Goal: Task Accomplishment & Management: Use online tool/utility

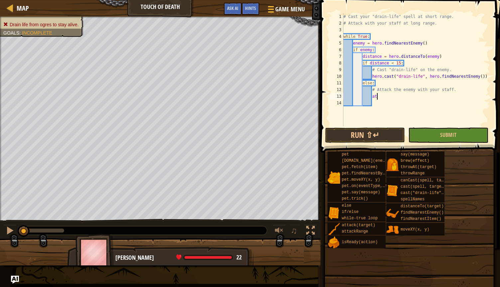
click at [397, 103] on div "# Cast your "drain-life" spell at short range. # Attack with your staff at [GEO…" at bounding box center [416, 76] width 148 height 126
click at [395, 98] on div "# Cast your "drain-life" spell at short range. # Attack with your staff at long…" at bounding box center [416, 76] width 148 height 126
type textarea "attack.enemt"
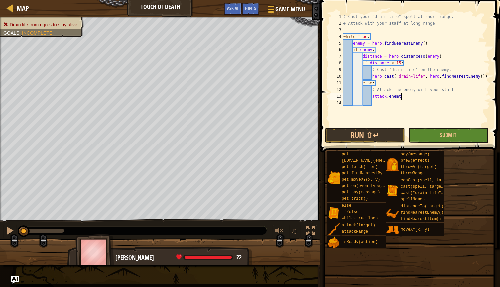
scroll to position [3, 2]
click at [415, 95] on div "# Cast your "drain-life" spell at short range. # Attack with your staff at long…" at bounding box center [416, 76] width 148 height 126
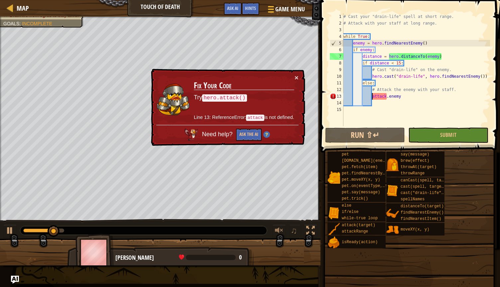
click at [372, 98] on div "# Cast your "drain-life" spell at short range. # Attack with your staff at long…" at bounding box center [416, 76] width 148 height 126
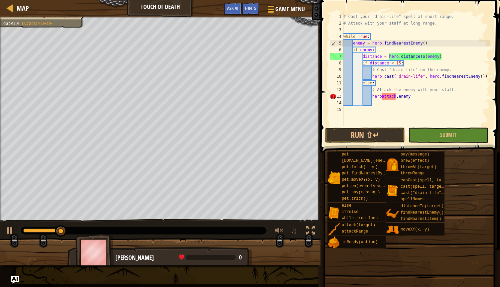
scroll to position [3, 3]
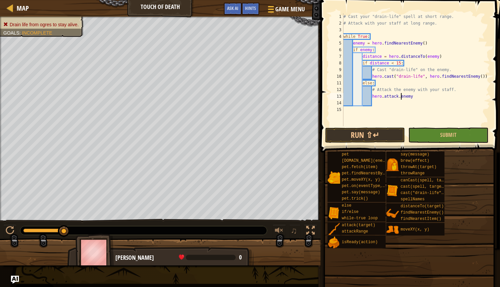
click at [401, 95] on div "# Cast your "drain-life" spell at short range. # Attack with your staff at long…" at bounding box center [416, 76] width 148 height 126
click at [427, 92] on div "# Cast your "drain-life" spell at short range. # Attack with your staff at long…" at bounding box center [416, 76] width 148 height 126
click at [422, 97] on div "# Cast your "drain-life" spell at short range. # Attack with your staff at long…" at bounding box center [416, 76] width 148 height 126
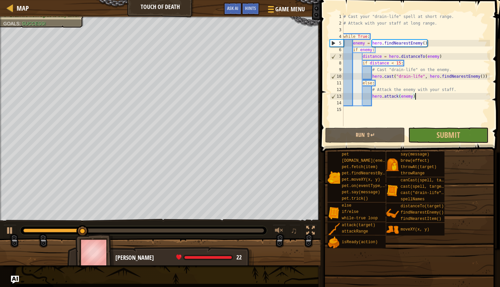
type textarea "hero.attack(enemy)"
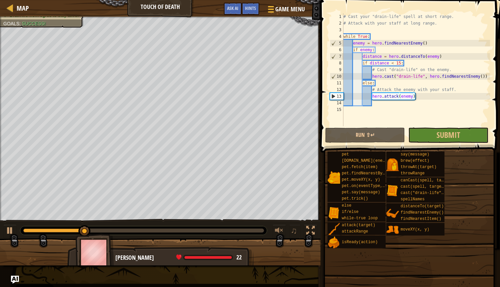
click at [436, 127] on span at bounding box center [410, 67] width 185 height 172
click at [434, 135] on button "Submit" at bounding box center [448, 135] width 80 height 15
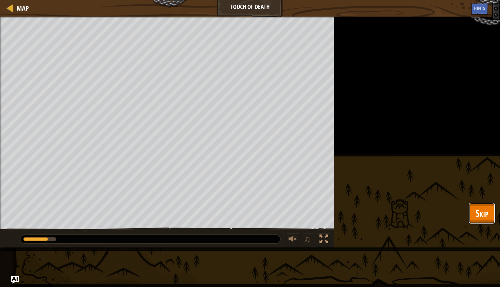
click at [489, 210] on button "Skip" at bounding box center [481, 213] width 26 height 21
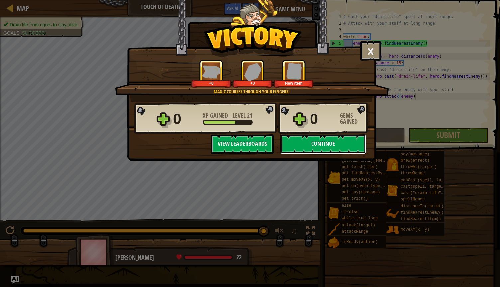
click at [320, 143] on button "Continue" at bounding box center [323, 144] width 86 height 20
select select "en-[GEOGRAPHIC_DATA]"
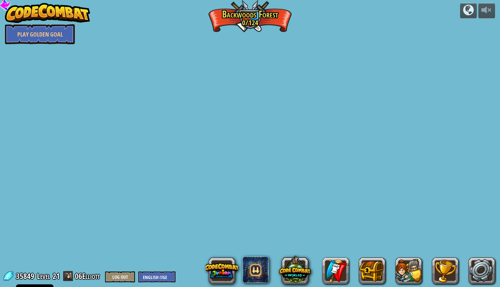
select select "en-[GEOGRAPHIC_DATA]"
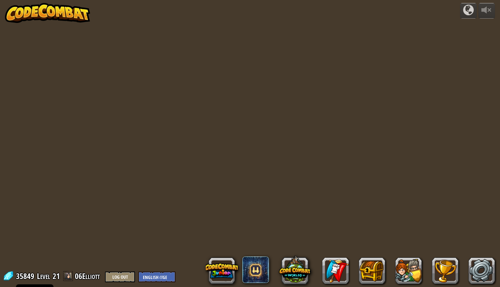
select select "en-[GEOGRAPHIC_DATA]"
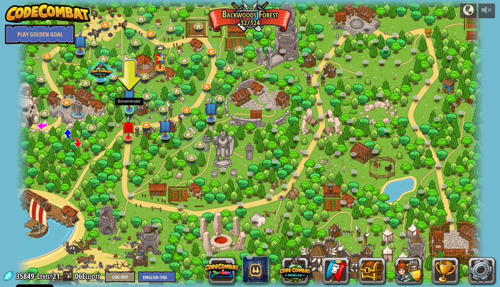
click at [126, 109] on img at bounding box center [129, 96] width 13 height 29
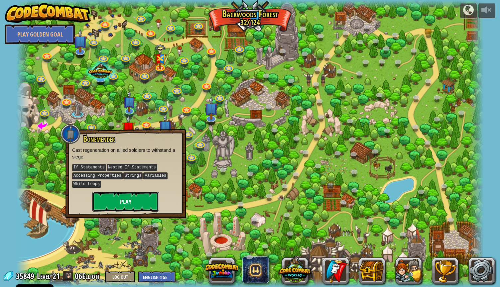
click at [144, 203] on button "Play" at bounding box center [125, 202] width 66 height 20
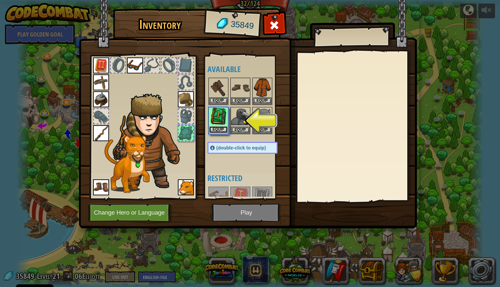
click at [224, 131] on button "Equip" at bounding box center [218, 129] width 19 height 7
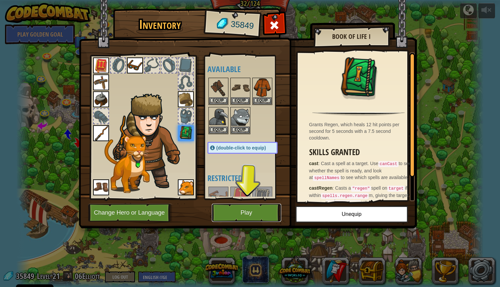
click at [258, 213] on button "Play" at bounding box center [246, 213] width 69 height 18
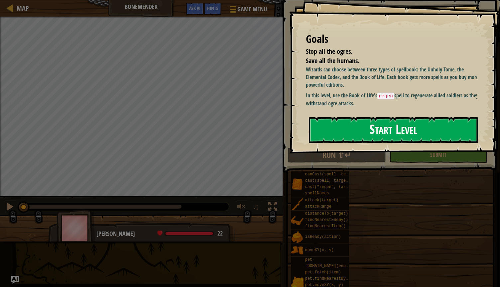
click at [370, 132] on button "Start Level" at bounding box center [393, 130] width 169 height 26
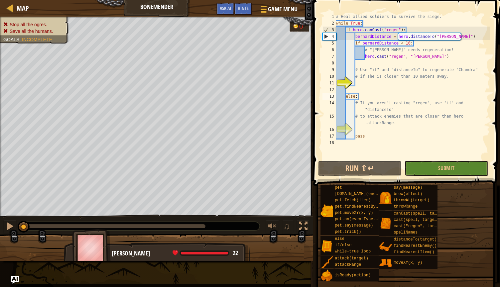
click at [376, 98] on div "# Heal allied soldiers to survive the siege. while True : if hero . canCast ( "…" at bounding box center [412, 92] width 155 height 159
click at [393, 98] on div "# Heal allied soldiers to survive the siege. while True : if hero . canCast ( "…" at bounding box center [412, 92] width 155 height 159
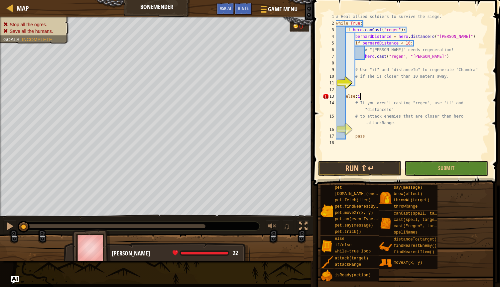
type textarea "else:"
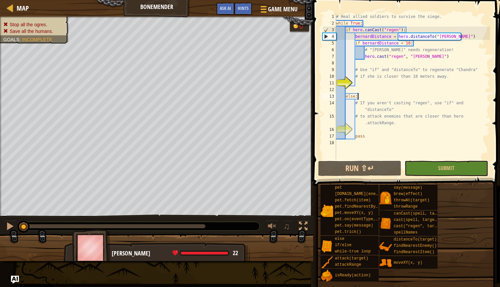
click at [376, 84] on div "# Heal allied soldiers to survive the siege. while True : if hero . canCast ( "…" at bounding box center [412, 92] width 155 height 159
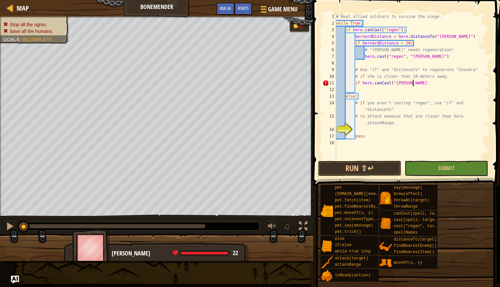
scroll to position [3, 6]
type textarea "if hero.canCast("Chandra")"
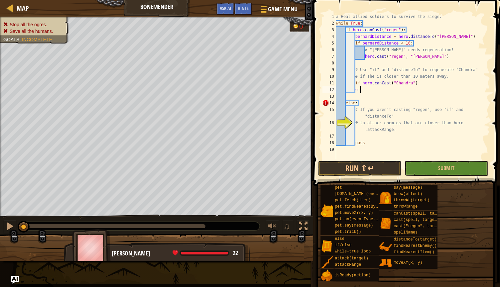
type textarea "o"
click at [421, 84] on div "# Heal allied soldiers to survive the siege. while True : if hero . canCast ( "…" at bounding box center [412, 92] width 155 height 159
type textarea "if hero.canCast("Chandra")"
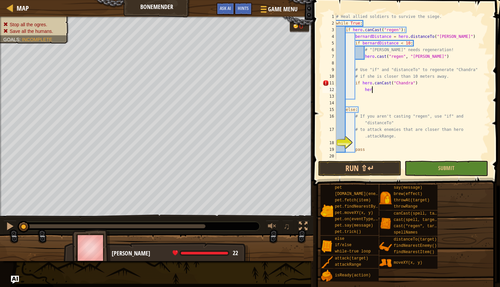
scroll to position [3, 2]
type textarea "h"
type textarea "if hero.canCast("Chandra")"
type textarea "C"
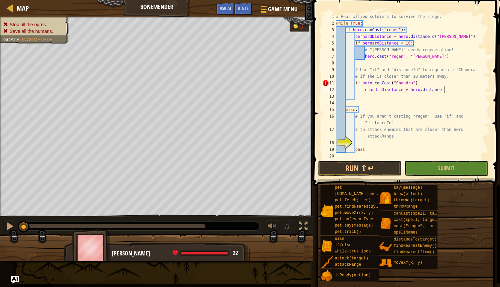
scroll to position [3, 9]
type textarea "chandraDisctance = hero.distanceTo("Chandra")"
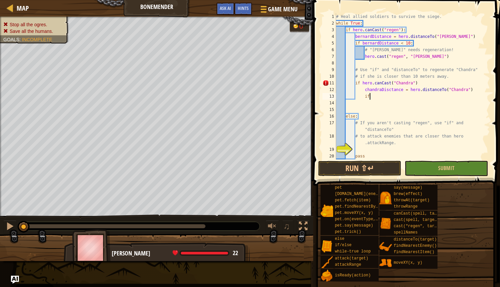
scroll to position [3, 2]
drag, startPoint x: 403, startPoint y: 90, endPoint x: 366, endPoint y: 92, distance: 36.9
click at [366, 92] on div "# Heal allied soldiers to survive the siege. while True : if hero . canCast ( "…" at bounding box center [410, 92] width 150 height 159
click at [389, 89] on div "# Heal allied soldiers to survive the siege. while True : if hero . canCast ( "…" at bounding box center [410, 92] width 150 height 159
click at [398, 98] on div "# Heal allied soldiers to survive the siege. while True : if hero . canCast ( "…" at bounding box center [410, 92] width 150 height 159
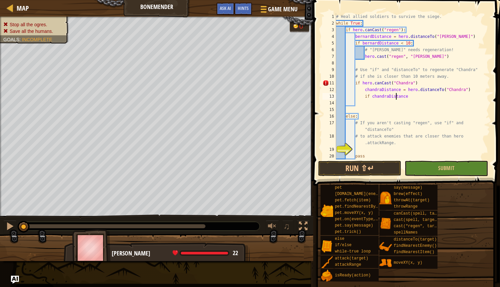
click at [421, 94] on div "# Heal allied soldiers to survive the siege. while True : if hero . canCast ( "…" at bounding box center [410, 92] width 150 height 159
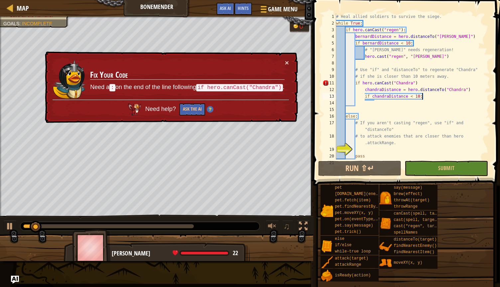
click at [425, 84] on div "# Heal allied soldiers to survive the siege. while True : if hero . canCast ( "…" at bounding box center [410, 92] width 150 height 159
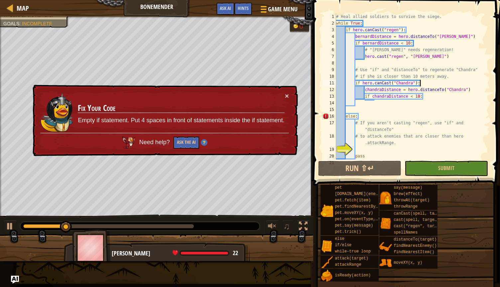
click at [408, 115] on div "# Heal allied soldiers to survive the siege. while True : if hero . canCast ( "…" at bounding box center [410, 92] width 150 height 159
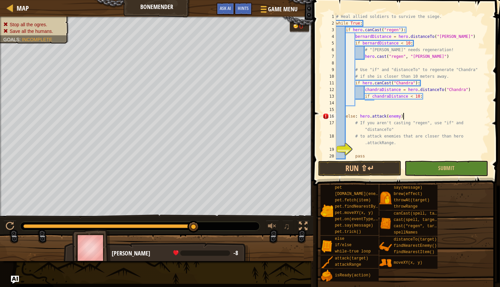
scroll to position [3, 5]
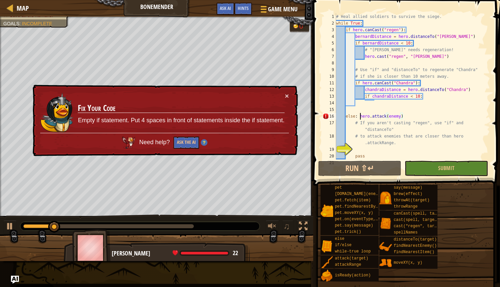
click at [359, 116] on div "# Heal allied soldiers to survive the siege. while True : if hero . canCast ( "…" at bounding box center [410, 92] width 150 height 159
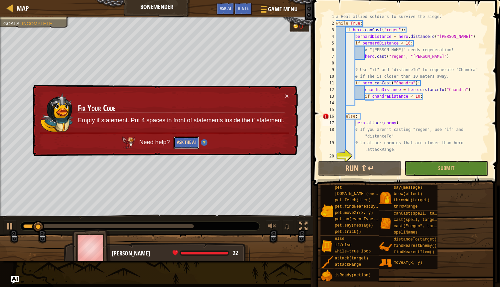
click at [192, 143] on button "Ask the AI" at bounding box center [186, 143] width 26 height 12
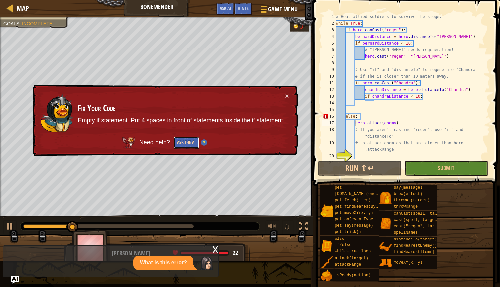
click at [192, 143] on button "Ask the AI" at bounding box center [187, 142] width 26 height 13
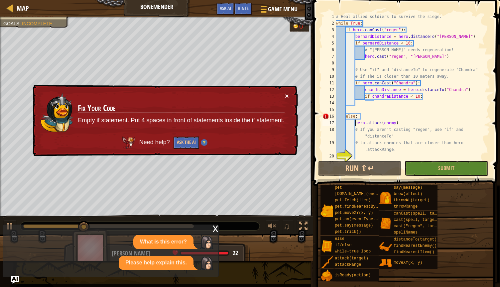
click at [287, 96] on button "×" at bounding box center [287, 97] width 4 height 7
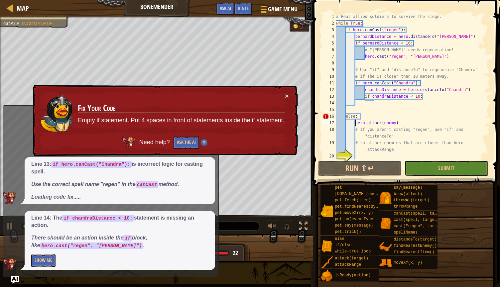
scroll to position [14, 0]
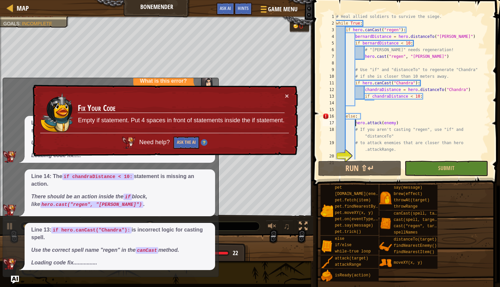
click at [376, 114] on div "# Heal allied soldiers to survive the siege. while True : if hero . canCast ( "…" at bounding box center [410, 92] width 150 height 159
type textarea "else:"
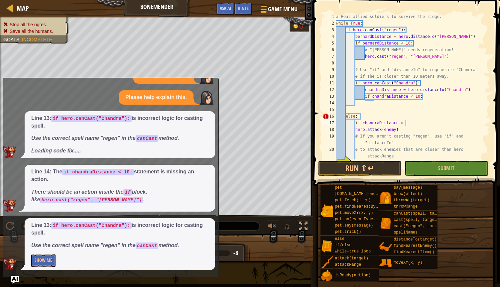
scroll to position [3, 6]
type textarea "if chandraDistance > 10"
click at [431, 134] on div "# Heal allied soldiers to survive the siege. while True : if hero . canCast ( "…" at bounding box center [410, 96] width 150 height 166
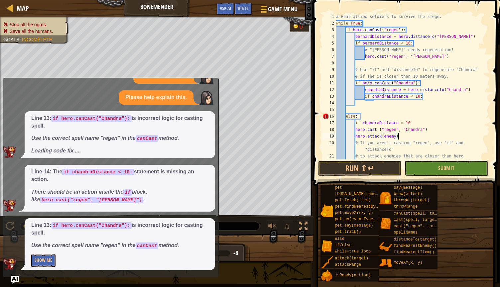
click at [430, 131] on div "# Heal allied soldiers to survive the siege. while True : if hero . canCast ( "…" at bounding box center [410, 96] width 150 height 166
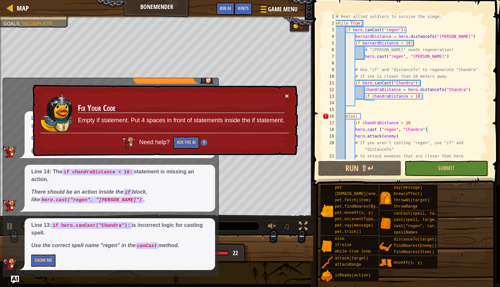
click at [285, 94] on button "×" at bounding box center [287, 95] width 4 height 7
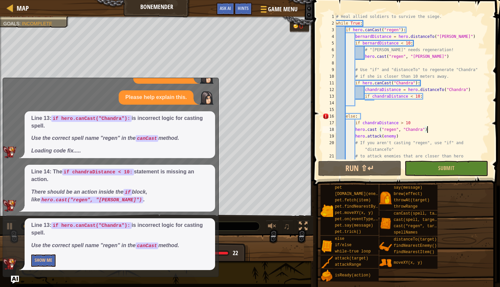
click at [364, 123] on div "# Heal allied soldiers to survive the siege. while True : if hero . canCast ( "…" at bounding box center [410, 96] width 150 height 166
click at [351, 132] on div "# Heal allied soldiers to survive the siege. while True : if hero . canCast ( "…" at bounding box center [410, 96] width 150 height 166
click at [355, 129] on div "# Heal allied soldiers to survive the siege. while True : if hero . canCast ( "…" at bounding box center [410, 96] width 150 height 166
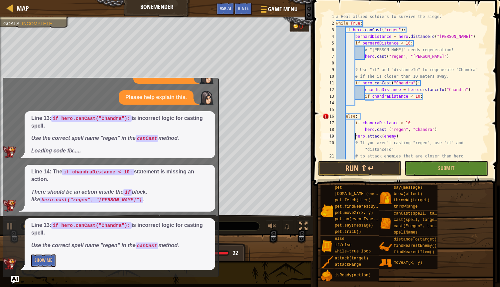
click at [354, 134] on div "# Heal allied soldiers to survive the siege. while True : if hero . canCast ( "…" at bounding box center [410, 96] width 150 height 166
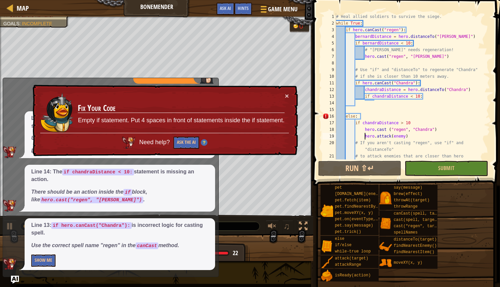
click at [360, 116] on div "# Heal allied soldiers to survive the siege. while True : if hero . canCast ( "…" at bounding box center [410, 96] width 150 height 166
click at [357, 118] on div "# Heal allied soldiers to survive the siege. while True : if hero . canCast ( "…" at bounding box center [410, 96] width 150 height 166
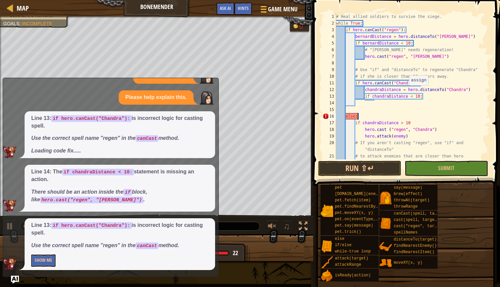
scroll to position [3, 1]
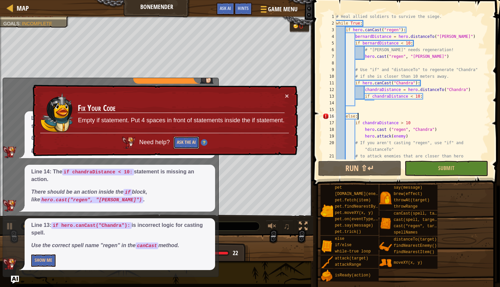
click at [192, 143] on button "Ask the AI" at bounding box center [186, 143] width 26 height 12
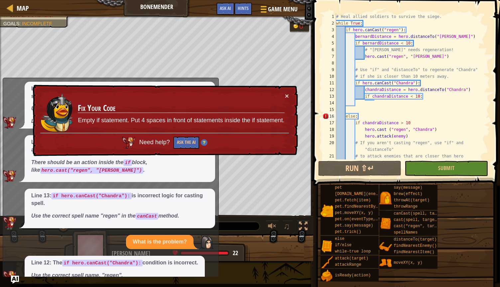
click at [291, 96] on div "× Fix Your Code Empty if statement. Put 4 spaces in front of statements inside …" at bounding box center [164, 120] width 267 height 75
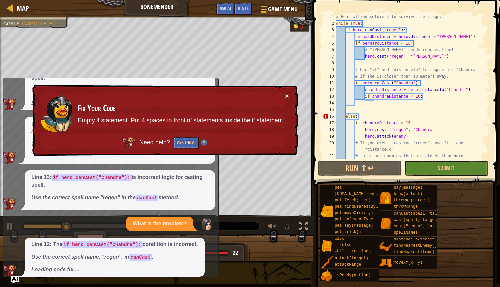
scroll to position [73, 0]
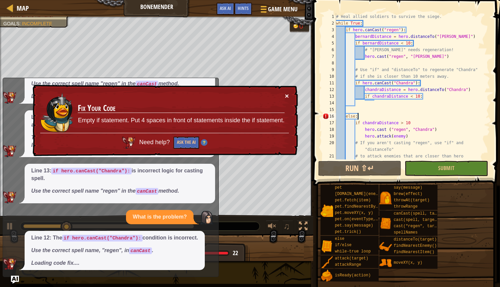
click at [286, 96] on button "×" at bounding box center [287, 95] width 4 height 7
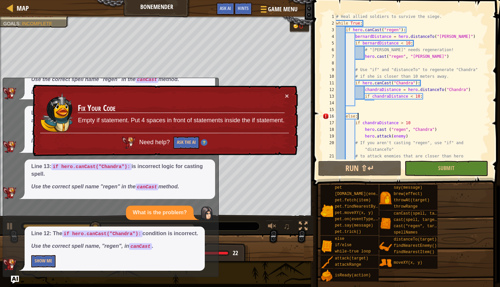
scroll to position [78, 0]
click at [285, 95] on button "×" at bounding box center [287, 97] width 4 height 7
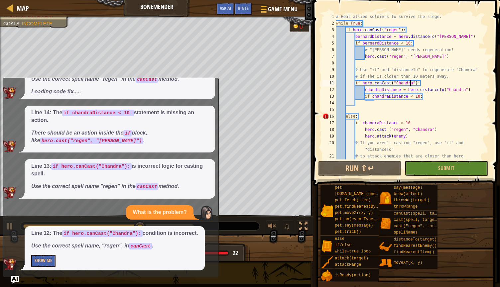
click at [411, 84] on div "# Heal allied soldiers to survive the siege. while True : if hero . canCast ( "…" at bounding box center [410, 96] width 150 height 166
drag, startPoint x: 412, startPoint y: 84, endPoint x: 396, endPoint y: 84, distance: 15.9
click at [396, 84] on div "# Heal allied soldiers to survive the siege. while True : if hero . canCast ( "…" at bounding box center [410, 96] width 150 height 166
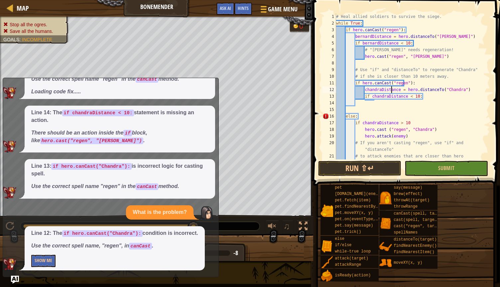
click at [390, 89] on div "# Heal allied soldiers to survive the siege. while True : if hero . canCast ( "…" at bounding box center [410, 96] width 150 height 166
click at [404, 90] on div "# Heal allied soldiers to survive the siege. while True : if hero . canCast ( "…" at bounding box center [410, 96] width 150 height 166
click at [408, 90] on div "# Heal allied soldiers to survive the siege. while True : if hero . canCast ( "…" at bounding box center [410, 96] width 150 height 166
click at [365, 90] on div "# Heal allied soldiers to survive the siege. while True : if hero . canCast ( "…" at bounding box center [410, 96] width 150 height 166
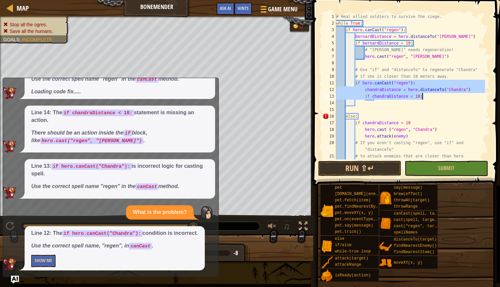
drag, startPoint x: 354, startPoint y: 83, endPoint x: 432, endPoint y: 94, distance: 78.5
click at [432, 94] on div "# Heal allied soldiers to survive the siege. while True : if hero . canCast ( "…" at bounding box center [410, 96] width 150 height 166
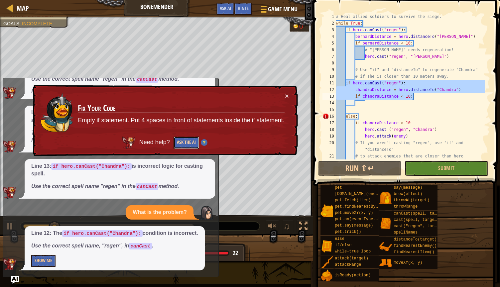
click at [186, 144] on button "Ask the AI" at bounding box center [186, 143] width 26 height 13
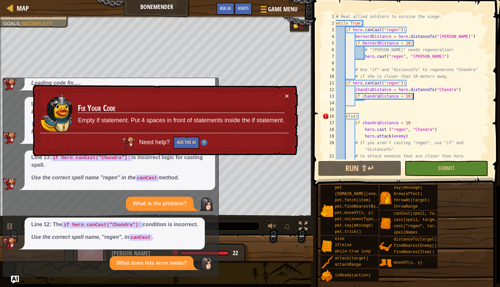
scroll to position [157, 0]
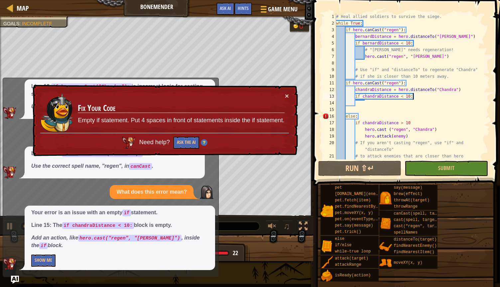
click at [363, 124] on div "# Heal allied soldiers to survive the siege. while True : if hero . canCast ( "…" at bounding box center [410, 96] width 150 height 166
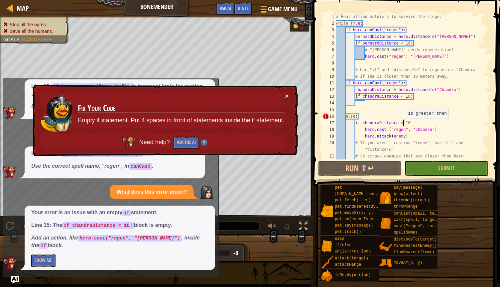
click at [403, 125] on div "# Heal allied soldiers to survive the siege. while True : if hero . canCast ( "…" at bounding box center [410, 96] width 150 height 166
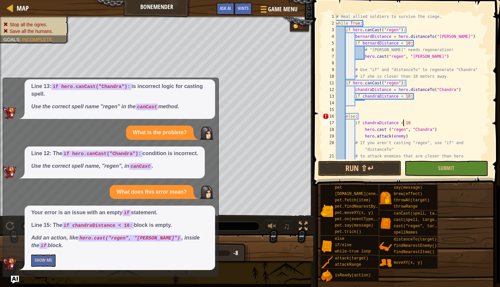
click at [364, 136] on div "# Heal allied soldiers to survive the siege. while True : if hero . canCast ( "…" at bounding box center [410, 96] width 150 height 166
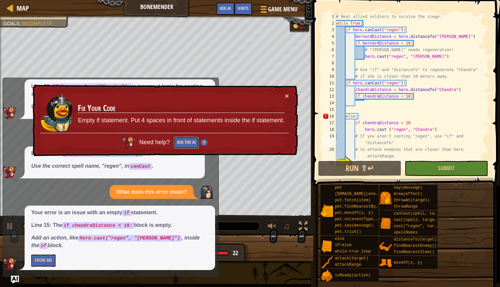
click at [191, 142] on button "Ask the AI" at bounding box center [186, 143] width 26 height 12
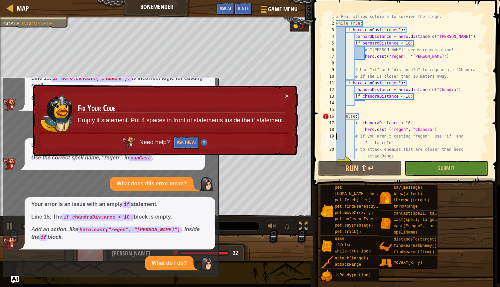
scroll to position [224, 0]
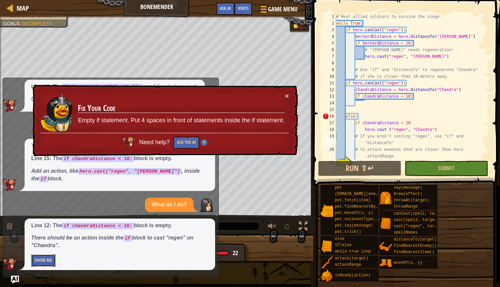
click at [47, 263] on button "Show Me" at bounding box center [43, 260] width 24 height 12
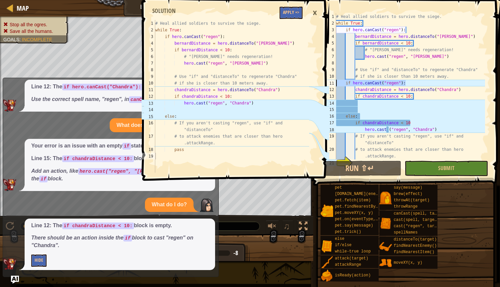
drag, startPoint x: 406, startPoint y: 82, endPoint x: 334, endPoint y: 82, distance: 72.7
click at [334, 82] on div "# If you aren't casting "regen", use "if" and "distanceTo" 1 2 3 4 5 6 7 8 9 10…" at bounding box center [405, 86] width 169 height 146
click at [351, 83] on div "# Heal allied soldiers to survive the siege. while True : if hero . canCast ( "…" at bounding box center [410, 92] width 150 height 159
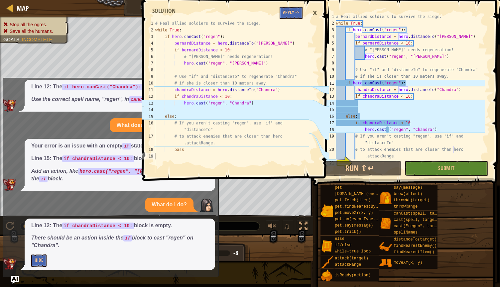
click at [351, 83] on div "# Heal allied soldiers to survive the siege. while True : if hero . canCast ( "…" at bounding box center [410, 92] width 150 height 159
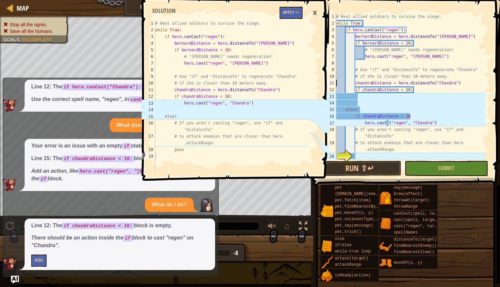
click at [420, 91] on div "# Heal allied soldiers to survive the siege. while True : if hero . canCast ( "…" at bounding box center [410, 92] width 150 height 159
type textarea "if chandraDistance < 10:"
click at [416, 90] on div "# Heal allied soldiers to survive the siege. while True : if hero . canCast ( "…" at bounding box center [410, 92] width 150 height 159
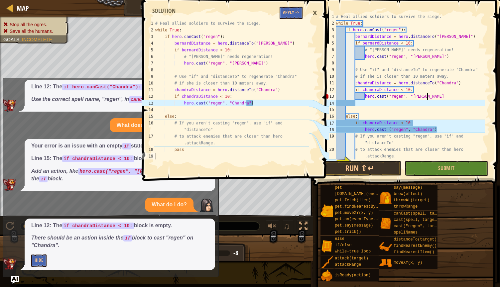
scroll to position [3, 7]
type textarea "hero.cast("regen", "[PERSON_NAME]")"
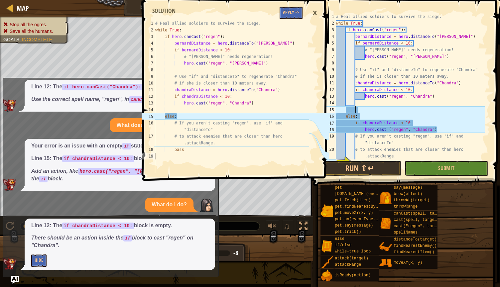
click at [391, 107] on div "# Heal allied soldiers to survive the siege. while True : if hero . canCast ( "…" at bounding box center [410, 92] width 150 height 159
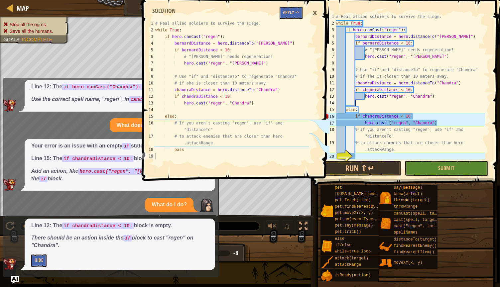
click at [395, 110] on div "# Heal allied soldiers to survive the siege. while True : if hero . canCast ( "…" at bounding box center [410, 92] width 150 height 159
type textarea "else:"
click at [258, 153] on div "# Heal allied soldiers to survive the siege. while True : if hero . canCast ( "…" at bounding box center [231, 103] width 155 height 166
type textarea "# to attack enemies that are closer than hero.attackRange."
click at [400, 152] on div "# Heal allied soldiers to survive the siege. while True : if hero . canCast ( "…" at bounding box center [410, 92] width 150 height 159
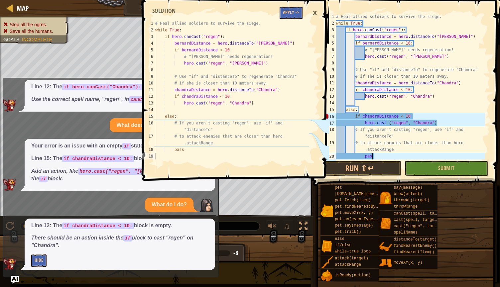
scroll to position [3, 3]
click at [387, 166] on button "Run ⇧↵" at bounding box center [359, 168] width 83 height 15
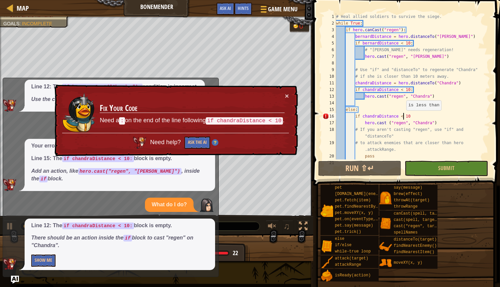
click at [403, 117] on div "# Heal allied soldiers to survive the siege. while True : if hero . canCast ( "…" at bounding box center [410, 92] width 150 height 159
click at [416, 119] on div "# Heal allied soldiers to survive the siege. while True : if hero . canCast ( "…" at bounding box center [410, 92] width 150 height 159
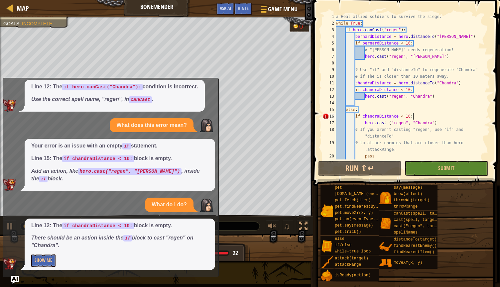
scroll to position [3, 6]
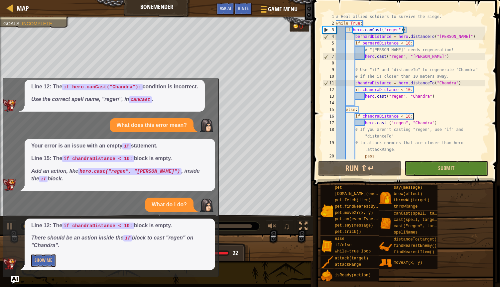
type textarea "if chandraDistance < 10:"
click at [428, 169] on button "Submit" at bounding box center [445, 168] width 83 height 15
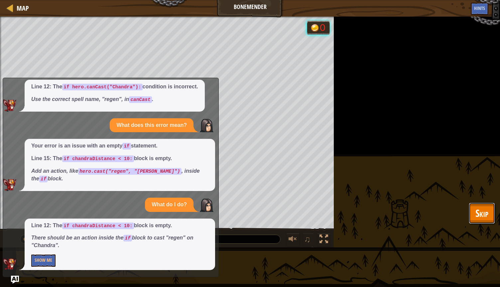
click at [477, 214] on span "Skip" at bounding box center [481, 213] width 13 height 14
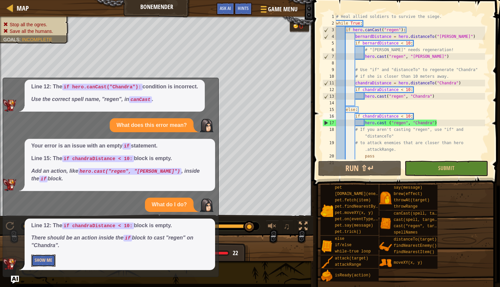
click at [46, 260] on button "Show Me" at bounding box center [43, 260] width 24 height 12
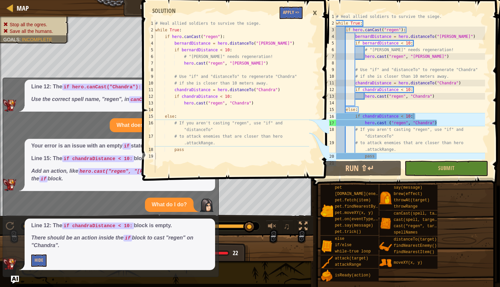
click at [243, 143] on div "# Heal allied soldiers to survive the siege. while True : if hero . canCast ( "…" at bounding box center [231, 103] width 155 height 166
click at [227, 133] on div "# Heal allied soldiers to survive the siege. while True : if hero . canCast ( "…" at bounding box center [231, 103] width 155 height 166
click at [261, 123] on div "# Heal allied soldiers to survive the siege. while True : if hero . canCast ( "…" at bounding box center [231, 103] width 155 height 166
type textarea "# If you aren't casting "regen", use "if" and "distanceTo""
click at [445, 126] on div "# Heal allied soldiers to survive the siege. while True : if hero . canCast ( "…" at bounding box center [410, 92] width 150 height 159
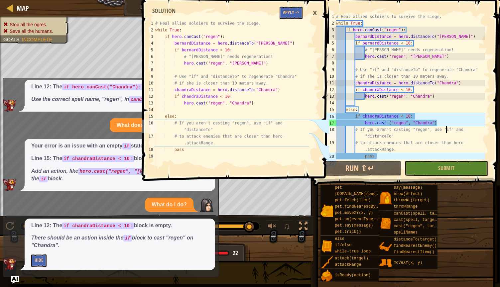
click at [382, 114] on div "# Heal allied soldiers to survive the siege. while True : if hero . canCast ( "…" at bounding box center [410, 92] width 150 height 159
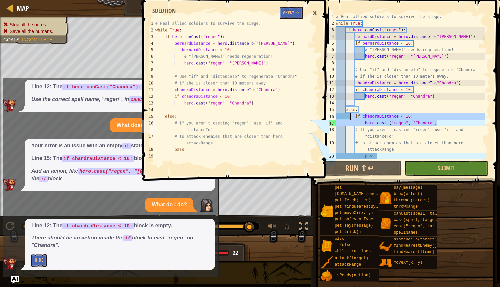
drag, startPoint x: 439, startPoint y: 125, endPoint x: 350, endPoint y: 117, distance: 89.7
click at [350, 117] on div "# Heal allied soldiers to survive the siege. while True : if hero . canCast ( "…" at bounding box center [410, 92] width 150 height 159
click at [335, 117] on div "16" at bounding box center [329, 116] width 14 height 7
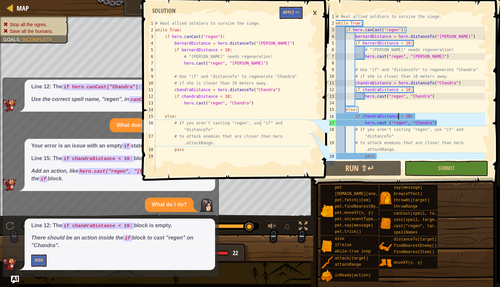
click at [397, 119] on div "# Heal allied soldiers to survive the siege. while True : if hero . canCast ( "…" at bounding box center [410, 92] width 150 height 159
click at [439, 122] on div "# Heal allied soldiers to survive the siege. while True : if hero . canCast ( "…" at bounding box center [410, 92] width 150 height 159
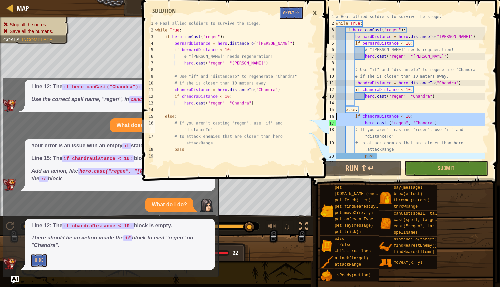
drag, startPoint x: 439, startPoint y: 122, endPoint x: 339, endPoint y: 115, distance: 99.9
click at [339, 115] on div "# Heal allied soldiers to survive the siege. while True : if hero . canCast ( "…" at bounding box center [410, 92] width 150 height 159
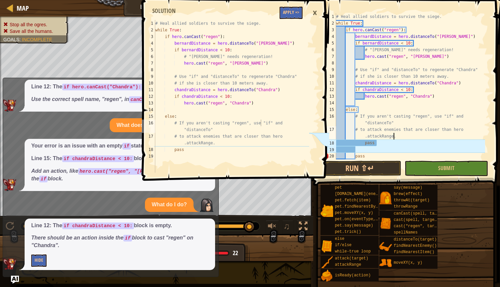
click at [392, 136] on div "# Heal allied soldiers to survive the siege. while True : if hero . canCast ( "…" at bounding box center [410, 92] width 150 height 159
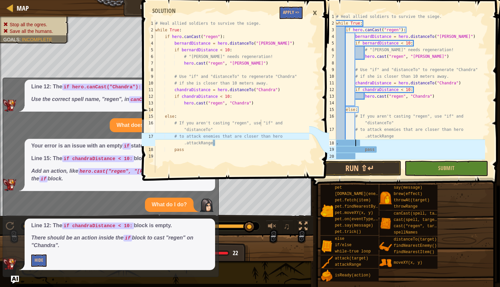
paste textarea
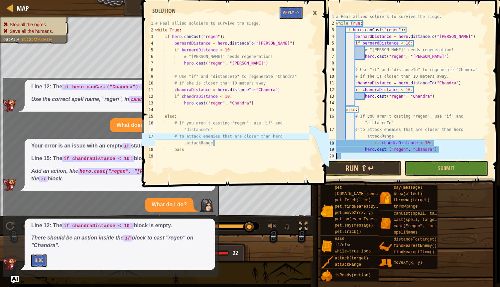
click at [372, 143] on div "# Heal allied soldiers to survive the siege. while True : if hero . canCast ( "…" at bounding box center [410, 92] width 150 height 159
click at [418, 142] on div "# Heal allied soldiers to survive the siege. while True : if hero . canCast ( "…" at bounding box center [410, 92] width 150 height 159
click at [367, 151] on div "# Heal allied soldiers to survive the siege. while True : if hero . canCast ( "…" at bounding box center [410, 92] width 150 height 159
drag, startPoint x: 430, startPoint y: 149, endPoint x: 356, endPoint y: 148, distance: 74.8
click at [356, 148] on div "# Heal allied soldiers to survive the siege. while True : if hero . canCast ( "…" at bounding box center [410, 92] width 150 height 159
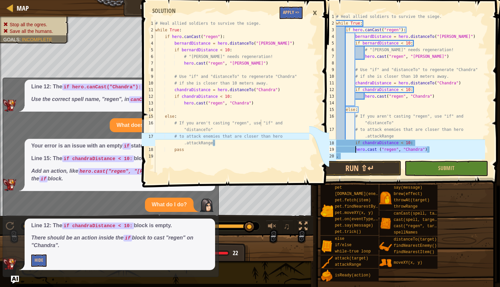
click at [356, 148] on div "# Heal allied soldiers to survive the siege. while True : if hero . canCast ( "…" at bounding box center [410, 92] width 150 height 159
click at [374, 150] on div "# Heal allied soldiers to survive the siege. while True : if hero . canCast ( "…" at bounding box center [410, 92] width 150 height 159
click at [373, 150] on div "# Heal allied soldiers to survive the siege. while True : if hero . canCast ( "…" at bounding box center [410, 92] width 150 height 159
drag, startPoint x: 430, startPoint y: 147, endPoint x: 387, endPoint y: 148, distance: 42.9
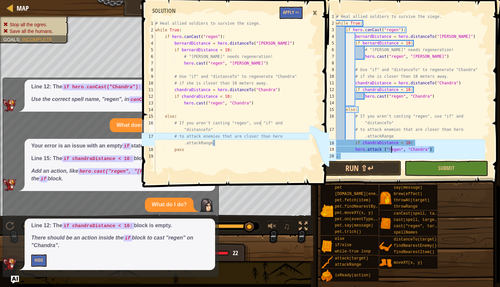
click at [387, 148] on div "# Heal allied soldiers to survive the siege. while True : if hero . canCast ( "…" at bounding box center [410, 92] width 150 height 159
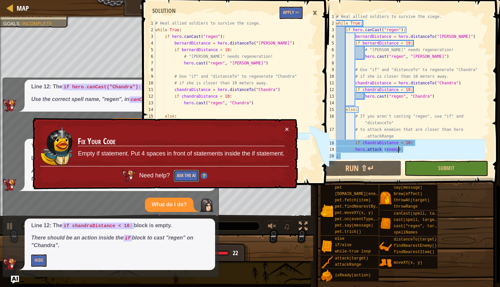
click at [187, 173] on button "Ask the AI" at bounding box center [186, 176] width 26 height 12
click at [177, 177] on button "Ask the AI" at bounding box center [186, 176] width 26 height 12
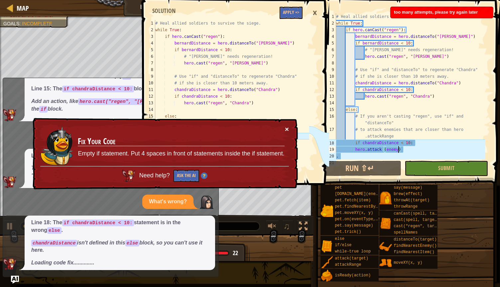
click at [287, 129] on button "×" at bounding box center [287, 129] width 4 height 7
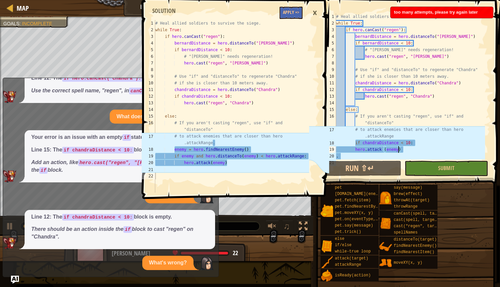
scroll to position [294, 0]
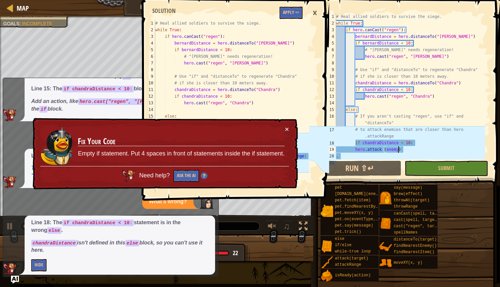
click at [289, 131] on div "× Fix Your Code Empty if statement. Put 4 spaces in front of statements inside …" at bounding box center [164, 153] width 267 height 73
click at [285, 130] on button "×" at bounding box center [287, 129] width 4 height 7
click at [351, 142] on div "# Heal allied soldiers to survive the siege. while True : if hero . canCast ( "…" at bounding box center [410, 92] width 150 height 159
click at [285, 129] on button "×" at bounding box center [286, 127] width 4 height 7
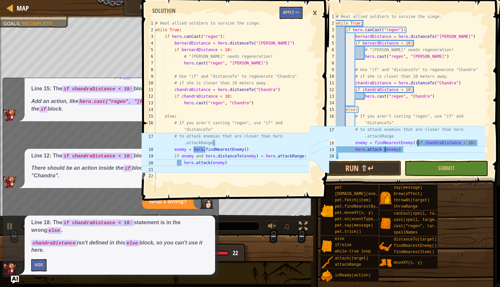
scroll to position [3, 6]
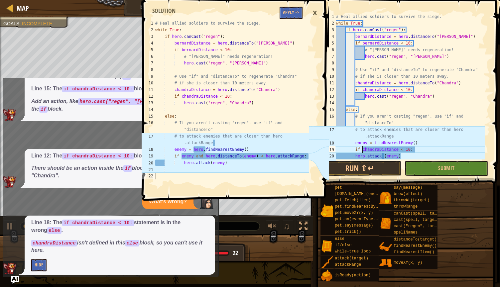
click at [363, 151] on div "# Heal allied soldiers to survive the siege. while True : if hero . canCast ( "…" at bounding box center [410, 92] width 150 height 159
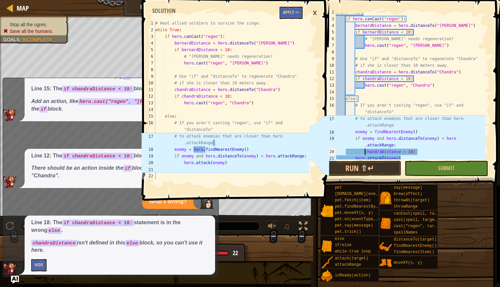
scroll to position [47, 0]
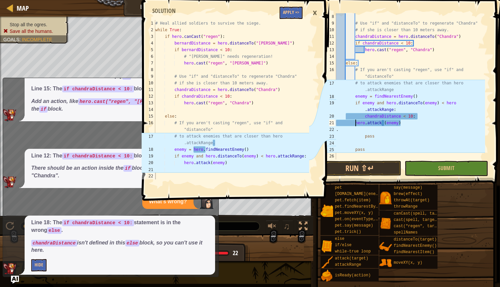
click at [355, 123] on div "# Use "if" and "distanceTo" to regenerate "Chandra" # if she is closer than 10 …" at bounding box center [410, 92] width 150 height 159
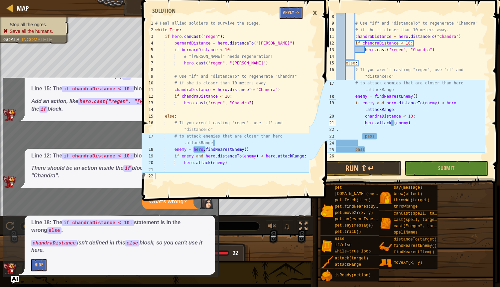
click at [377, 118] on div "# Use "if" and "distanceTo" to regenerate "Chandra" # if she is closer than 10 …" at bounding box center [410, 92] width 150 height 159
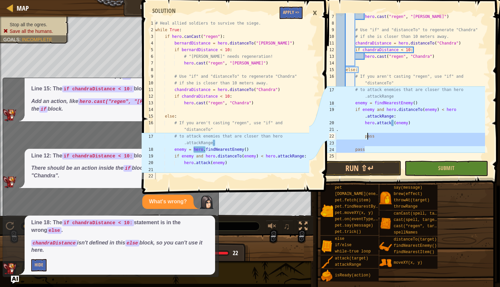
drag, startPoint x: 381, startPoint y: 149, endPoint x: 362, endPoint y: 134, distance: 24.1
click at [362, 134] on div "hero . cast ( "regen" , "[PERSON_NAME]" ) # Use "if" and "distanceTo" to regene…" at bounding box center [410, 92] width 150 height 159
type textarea "pass"
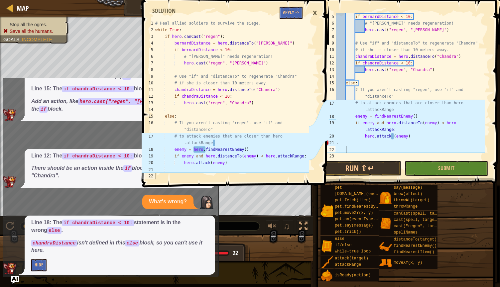
scroll to position [3, 0]
type textarea "."
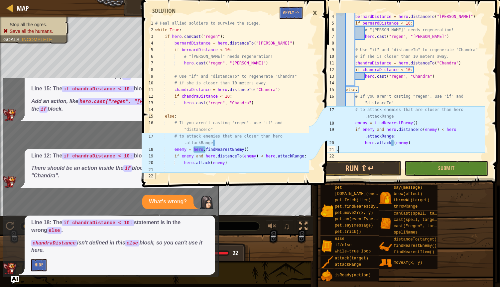
scroll to position [20, 0]
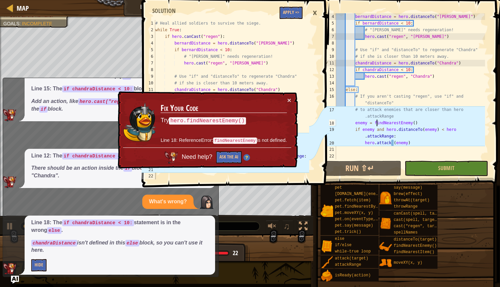
click at [375, 123] on div "bernardDistance = hero . distanceTo ( "[PERSON_NAME]" ) if [PERSON_NAME] < 10 :…" at bounding box center [410, 92] width 150 height 159
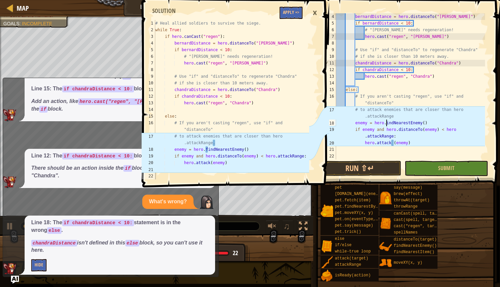
scroll to position [3, 4]
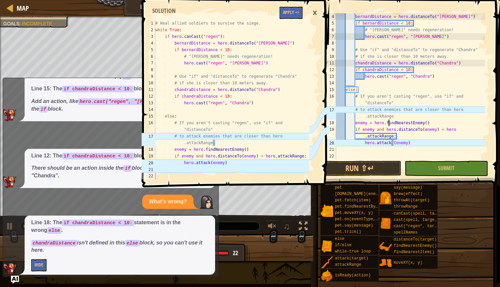
click at [369, 139] on div "bernardDistance = hero . distanceTo ( "[PERSON_NAME]" ) if [PERSON_NAME] < 10 :…" at bounding box center [410, 92] width 150 height 159
click at [364, 138] on div "bernardDistance = hero . distanceTo ( "[PERSON_NAME]" ) if [PERSON_NAME] < 10 :…" at bounding box center [410, 92] width 150 height 159
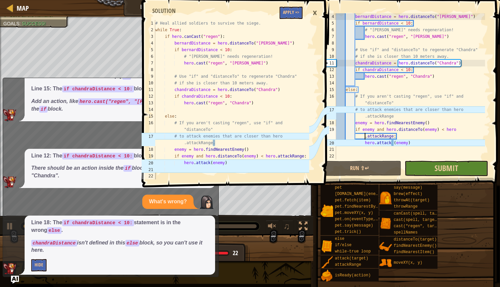
type textarea "if enemy and hero.distanceTo(enemy) < hero.attackRange:"
click at [416, 167] on button "Submit" at bounding box center [445, 168] width 83 height 15
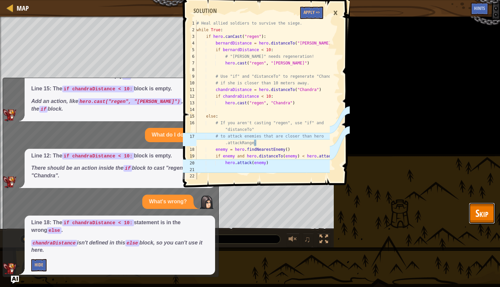
click at [482, 213] on span "Skip" at bounding box center [481, 213] width 13 height 14
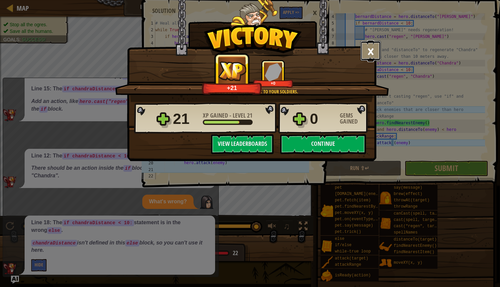
click at [367, 50] on button "×" at bounding box center [370, 51] width 21 height 20
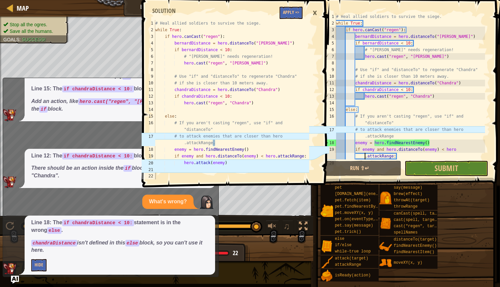
scroll to position [20, 0]
